Goal: Transaction & Acquisition: Purchase product/service

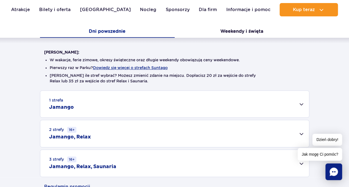
scroll to position [116, 0]
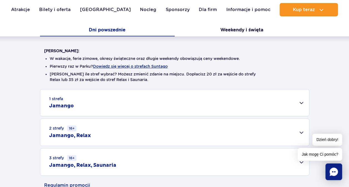
click at [65, 107] on h2 "Jamango" at bounding box center [61, 106] width 25 height 7
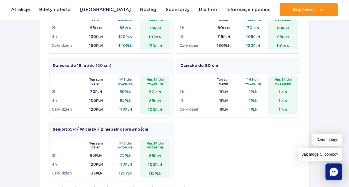
scroll to position [235, 0]
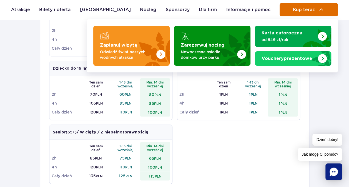
click at [299, 11] on span "Kup teraz" at bounding box center [303, 9] width 22 height 5
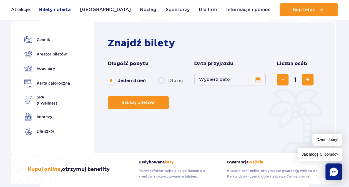
click at [64, 11] on link "Bilety i oferta" at bounding box center [54, 9] width 31 height 13
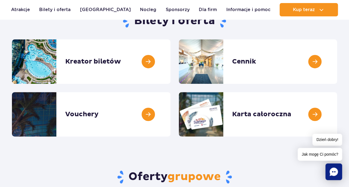
scroll to position [64, 0]
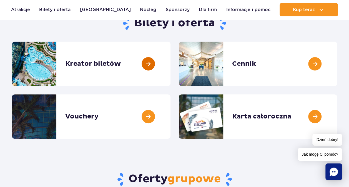
click at [170, 58] on link at bounding box center [170, 64] width 0 height 44
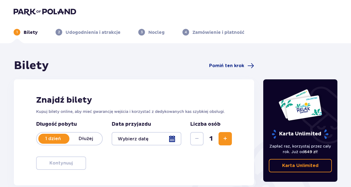
click at [175, 140] on div at bounding box center [147, 138] width 70 height 13
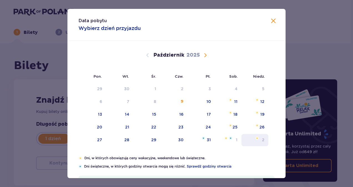
click at [261, 139] on div "2" at bounding box center [254, 140] width 27 height 12
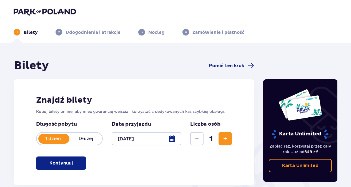
click at [170, 142] on div at bounding box center [147, 138] width 70 height 13
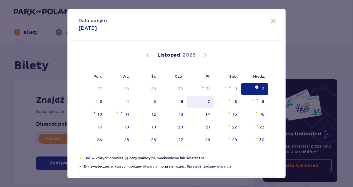
click at [210, 102] on div "7" at bounding box center [200, 102] width 27 height 12
type input "07.11.25"
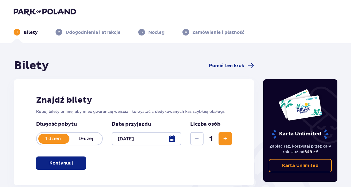
click at [208, 100] on h2 "Znajdź bilety" at bounding box center [134, 100] width 196 height 11
click at [59, 164] on p "Kontynuuj" at bounding box center [60, 163] width 23 height 6
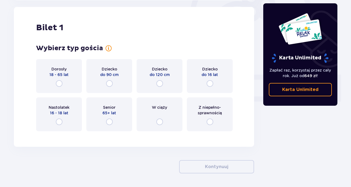
scroll to position [185, 0]
click at [160, 84] on input "radio" at bounding box center [159, 83] width 7 height 7
radio input "true"
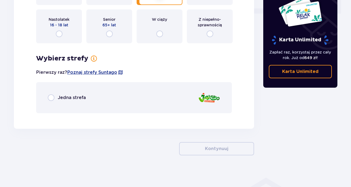
scroll to position [275, 0]
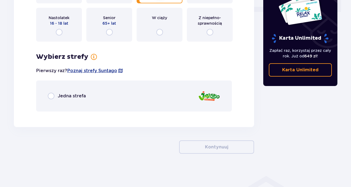
click at [51, 97] on input "radio" at bounding box center [51, 96] width 7 height 7
radio input "true"
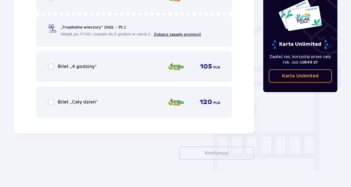
scroll to position [434, 0]
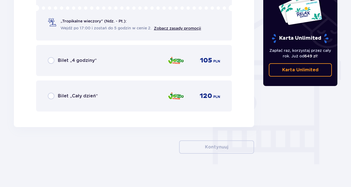
click at [53, 95] on input "radio" at bounding box center [51, 96] width 7 height 7
radio input "true"
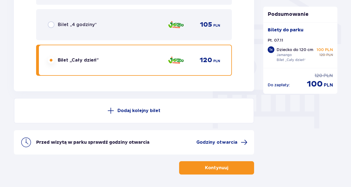
scroll to position [463, 0]
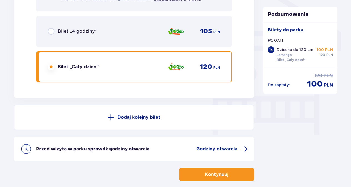
click at [110, 118] on span at bounding box center [110, 117] width 7 height 7
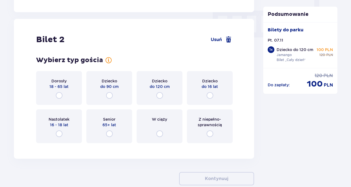
scroll to position [561, 0]
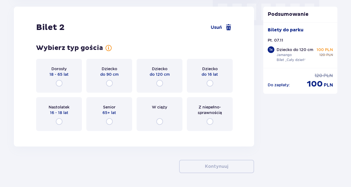
click at [160, 82] on input "radio" at bounding box center [159, 83] width 7 height 7
radio input "true"
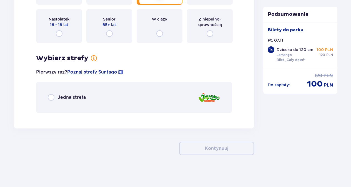
scroll to position [651, 0]
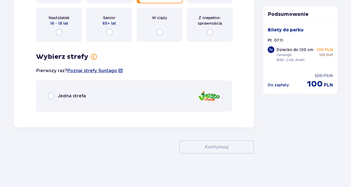
click at [53, 97] on input "radio" at bounding box center [51, 96] width 7 height 7
radio input "true"
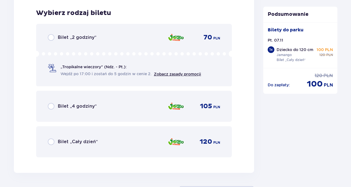
scroll to position [767, 0]
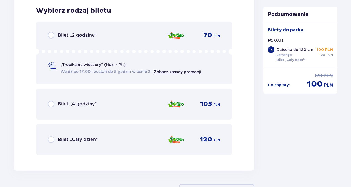
click at [53, 140] on input "radio" at bounding box center [51, 139] width 7 height 7
radio input "true"
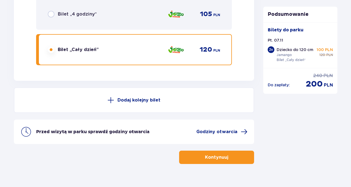
scroll to position [867, 0]
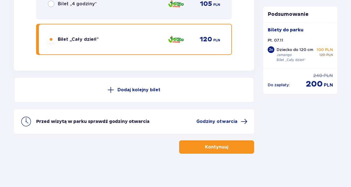
click at [142, 89] on p "Dodaj kolejny bilet" at bounding box center [138, 90] width 43 height 6
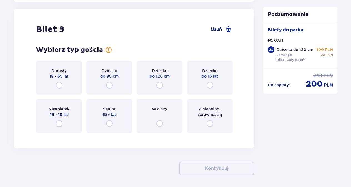
scroll to position [1004, 0]
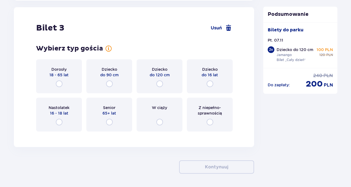
click at [62, 86] on input "radio" at bounding box center [59, 83] width 7 height 7
radio input "true"
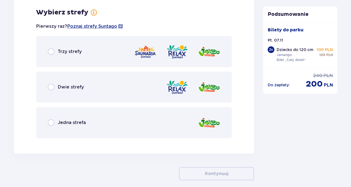
scroll to position [1140, 0]
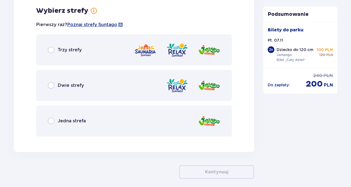
click at [54, 122] on input "radio" at bounding box center [51, 121] width 7 height 7
radio input "true"
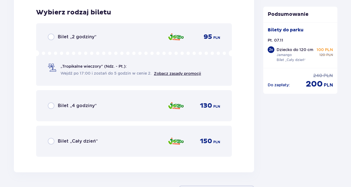
scroll to position [1281, 0]
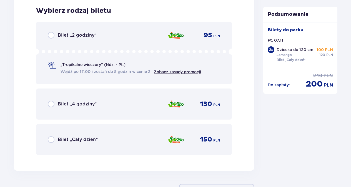
click at [53, 138] on input "radio" at bounding box center [51, 139] width 7 height 7
radio input "true"
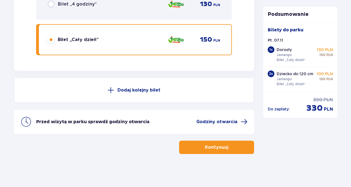
scroll to position [1381, 0]
click at [155, 88] on p "Dodaj kolejny bilet" at bounding box center [138, 90] width 43 height 6
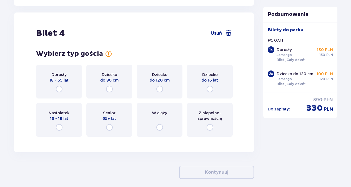
scroll to position [1451, 0]
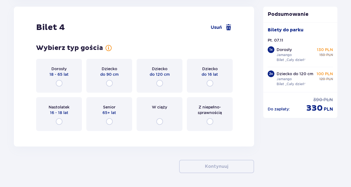
click at [58, 82] on input "radio" at bounding box center [59, 83] width 7 height 7
radio input "true"
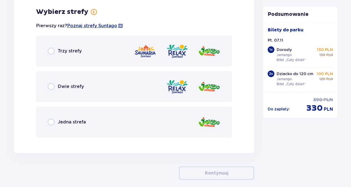
scroll to position [1587, 0]
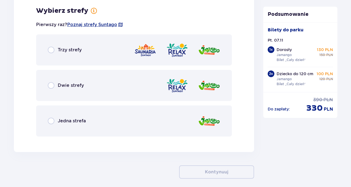
click at [49, 119] on input "radio" at bounding box center [51, 121] width 7 height 7
radio input "true"
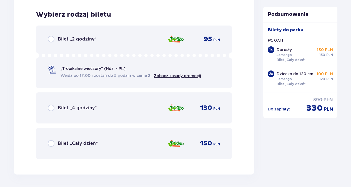
scroll to position [1728, 0]
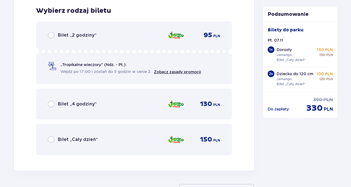
click at [216, 139] on span "PLN" at bounding box center [216, 140] width 7 height 5
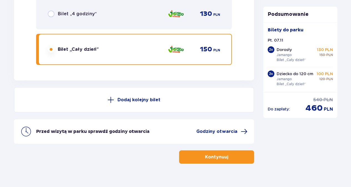
scroll to position [1816, 0]
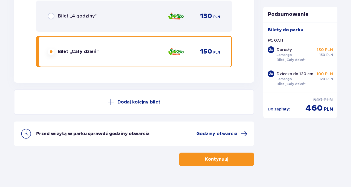
click at [218, 160] on p "Kontynuuj" at bounding box center [216, 159] width 23 height 6
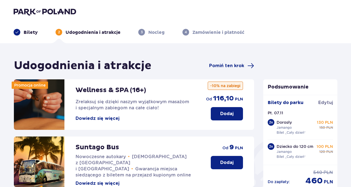
click at [154, 34] on p "Nocleg" at bounding box center [156, 32] width 16 height 6
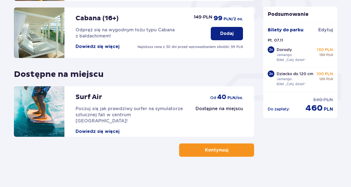
scroll to position [189, 0]
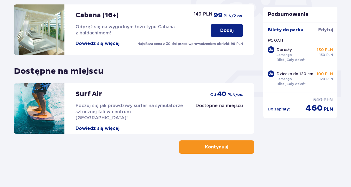
click at [226, 145] on span "button" at bounding box center [229, 147] width 7 height 7
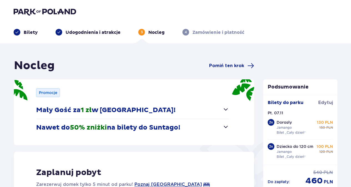
drag, startPoint x: 341, startPoint y: 58, endPoint x: 353, endPoint y: 46, distance: 16.7
click at [351, 46] on html "Bilety Udogodnienia i atrakcje 3 Nocleg 4 Zamówienie i płatność Nocleg Pomiń te…" at bounding box center [175, 93] width 351 height 187
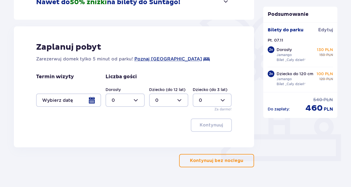
scroll to position [139, 0]
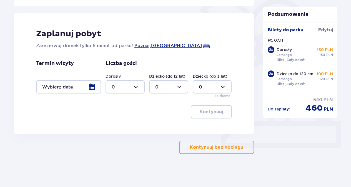
click at [219, 145] on p "Kontynuuj bez noclegu" at bounding box center [216, 147] width 53 height 6
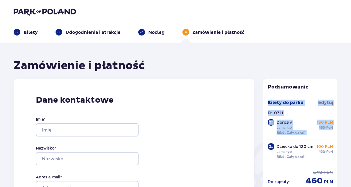
drag, startPoint x: 349, startPoint y: 44, endPoint x: 338, endPoint y: 128, distance: 85.3
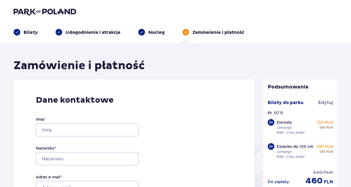
click at [19, 32] on span at bounding box center [17, 32] width 7 height 7
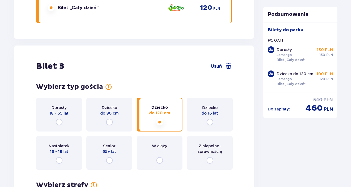
scroll to position [52, 0]
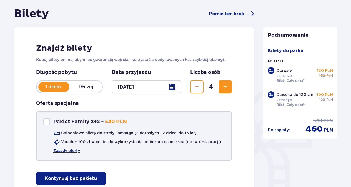
click at [48, 123] on div "Pakiet Family 2+2" at bounding box center [46, 121] width 7 height 7
checkbox input "true"
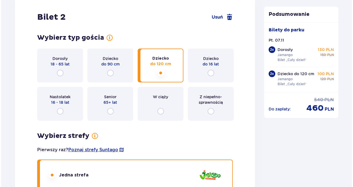
scroll to position [701, 0]
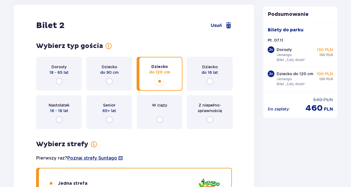
click at [81, 158] on span "Poznaj strefy Suntago" at bounding box center [92, 158] width 50 height 6
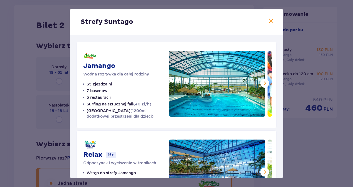
click at [262, 81] on span at bounding box center [264, 83] width 7 height 7
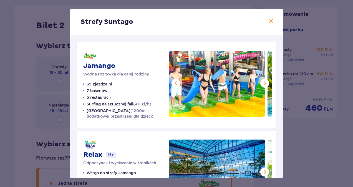
click at [262, 81] on span at bounding box center [264, 83] width 7 height 7
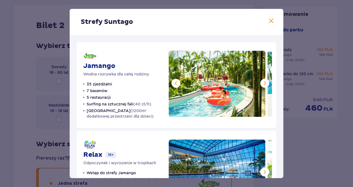
click at [262, 81] on span at bounding box center [264, 83] width 7 height 7
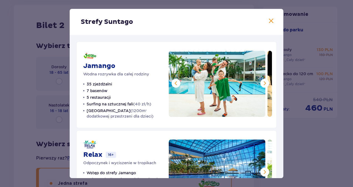
click at [262, 81] on span at bounding box center [264, 83] width 7 height 7
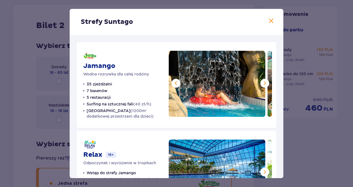
click at [262, 81] on span at bounding box center [264, 83] width 7 height 7
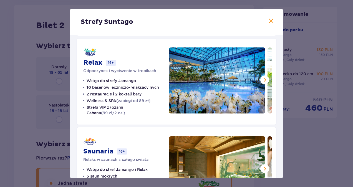
scroll to position [91, 0]
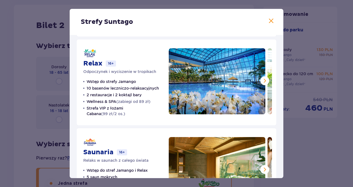
click at [261, 80] on span at bounding box center [264, 80] width 7 height 7
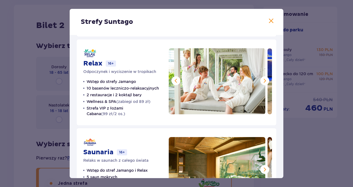
click at [261, 80] on span at bounding box center [264, 80] width 7 height 7
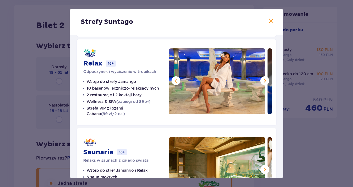
click at [261, 80] on span at bounding box center [264, 80] width 7 height 7
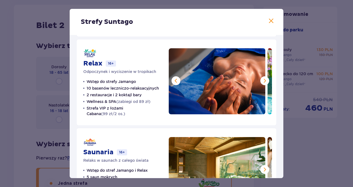
click at [261, 80] on span at bounding box center [264, 80] width 7 height 7
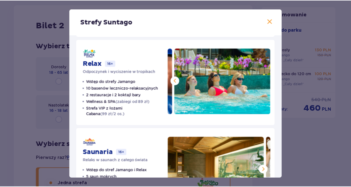
scroll to position [132, 0]
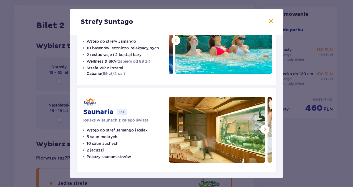
click at [261, 128] on span at bounding box center [264, 129] width 7 height 7
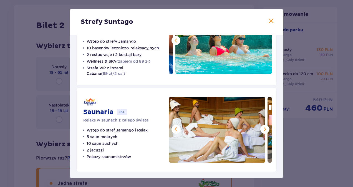
click at [261, 128] on span at bounding box center [264, 129] width 7 height 7
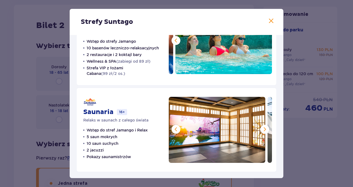
click at [261, 128] on span at bounding box center [264, 129] width 7 height 7
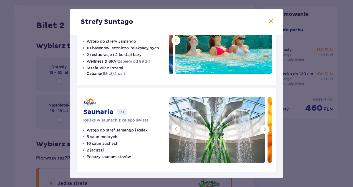
click at [261, 128] on span at bounding box center [264, 129] width 7 height 7
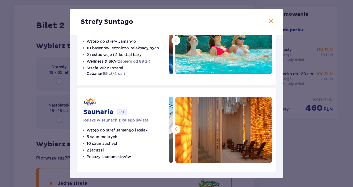
click at [268, 22] on span at bounding box center [271, 21] width 7 height 7
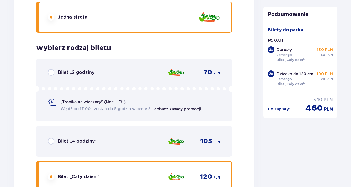
scroll to position [1238, 0]
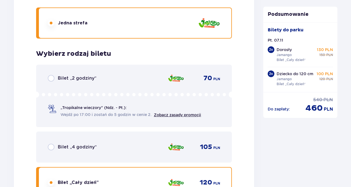
click at [50, 147] on input "radio" at bounding box center [51, 147] width 7 height 7
radio input "true"
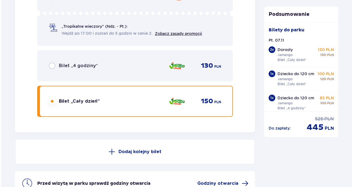
scroll to position [1828, 0]
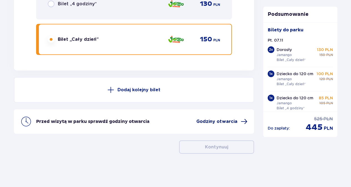
click at [213, 122] on span "Godziny otwarcia" at bounding box center [216, 121] width 41 height 6
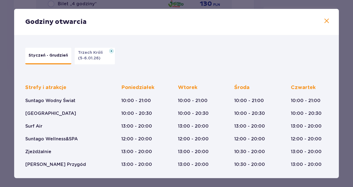
click at [45, 58] on button "Styczeń - Grudzień" at bounding box center [48, 56] width 46 height 17
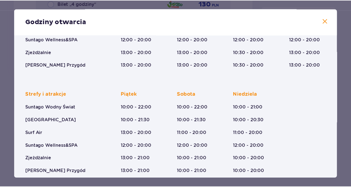
scroll to position [107, 0]
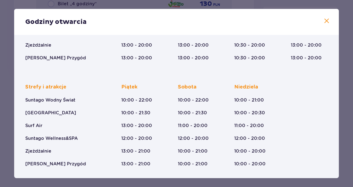
drag, startPoint x: 339, startPoint y: 89, endPoint x: 339, endPoint y: 79, distance: 10.5
click at [339, 79] on div "Godziny otwarcia Styczeń - Grudzień Trzech Króli (5-6.01.26) Strefy i atrakcje …" at bounding box center [176, 93] width 353 height 187
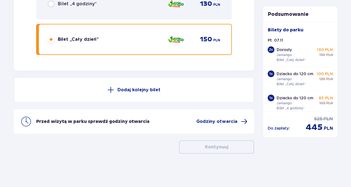
drag, startPoint x: 339, startPoint y: 79, endPoint x: 341, endPoint y: 60, distance: 18.5
